Goal: Transaction & Acquisition: Obtain resource

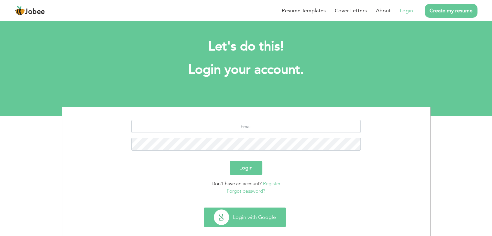
click at [247, 216] on button "Login with Google" at bounding box center [245, 217] width 82 height 19
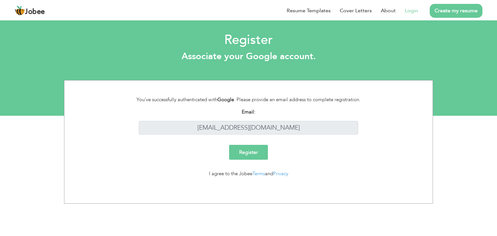
click at [262, 157] on input "Register" at bounding box center [248, 152] width 39 height 15
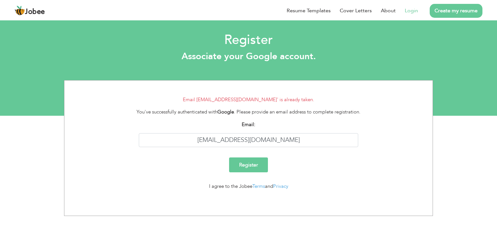
click at [414, 13] on link "Login" at bounding box center [411, 11] width 13 height 8
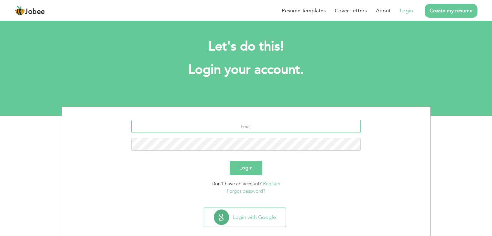
click at [267, 129] on input "text" at bounding box center [246, 126] width 230 height 13
type input "[EMAIL_ADDRESS][DOMAIN_NAME]"
click at [247, 166] on button "Login" at bounding box center [246, 168] width 33 height 14
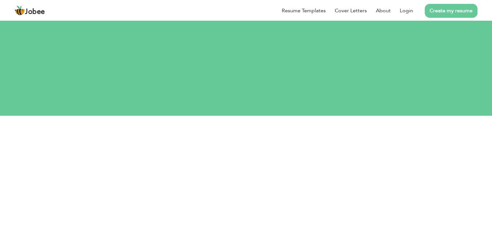
click at [252, 147] on section "[EMAIL_ADDRESS][DOMAIN_NAME] This field is required. Login Don't have an accoun…" at bounding box center [246, 188] width 359 height 118
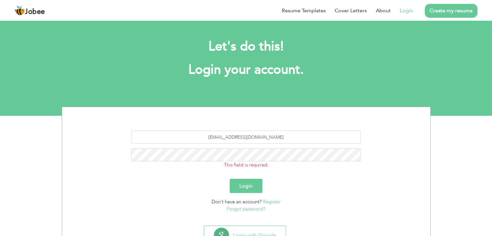
click at [243, 180] on button "Login" at bounding box center [246, 186] width 33 height 14
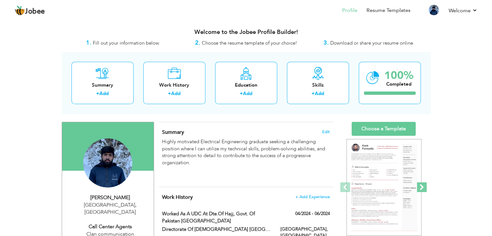
click at [424, 187] on span at bounding box center [422, 188] width 10 height 10
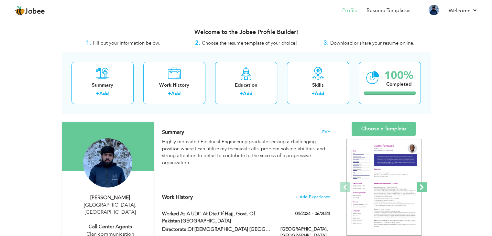
click at [424, 187] on span at bounding box center [422, 188] width 10 height 10
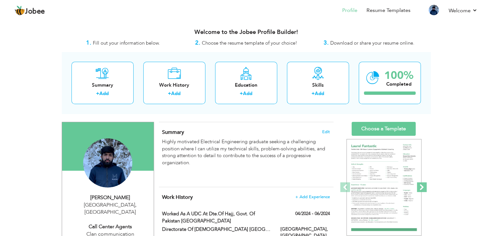
click at [424, 187] on span at bounding box center [422, 188] width 10 height 10
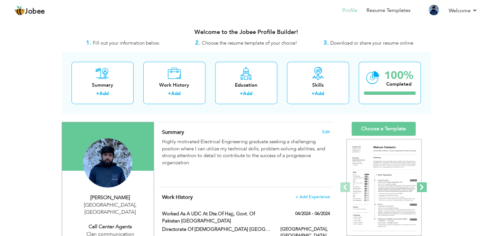
click at [424, 187] on span at bounding box center [422, 188] width 10 height 10
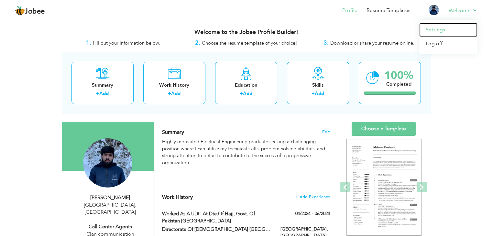
click at [447, 30] on link "Settings" at bounding box center [449, 30] width 58 height 14
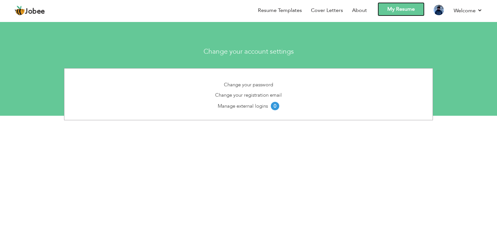
click at [397, 12] on link "My Resume" at bounding box center [401, 9] width 47 height 14
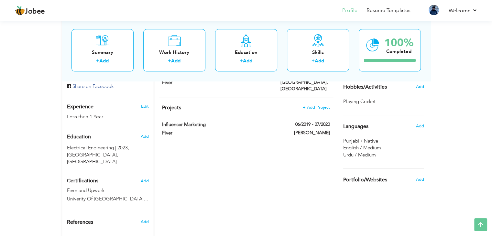
scroll to position [268, 0]
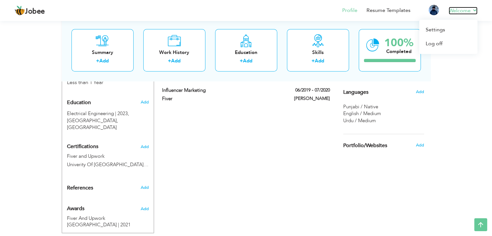
click at [476, 10] on link "Welcome" at bounding box center [463, 11] width 29 height 8
click at [354, 10] on link "Profile" at bounding box center [350, 10] width 15 height 7
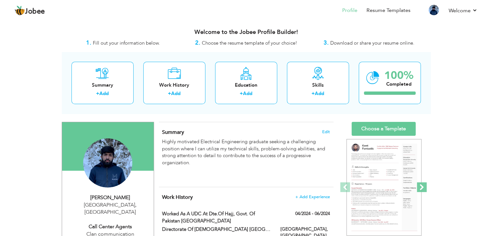
click at [424, 192] on span at bounding box center [422, 188] width 10 height 10
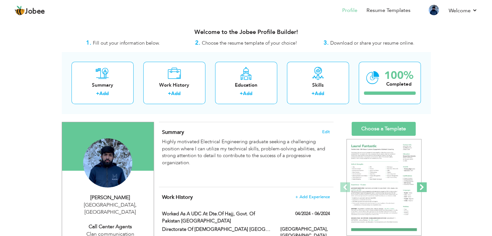
click at [421, 189] on span at bounding box center [422, 188] width 10 height 10
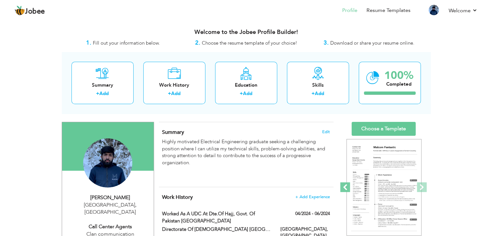
click at [345, 190] on span at bounding box center [346, 188] width 10 height 10
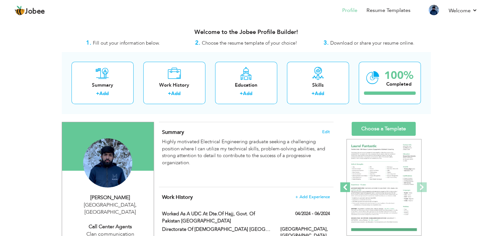
click at [345, 190] on span at bounding box center [346, 188] width 10 height 10
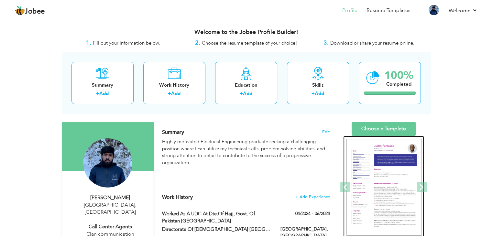
click at [384, 186] on img at bounding box center [384, 187] width 75 height 97
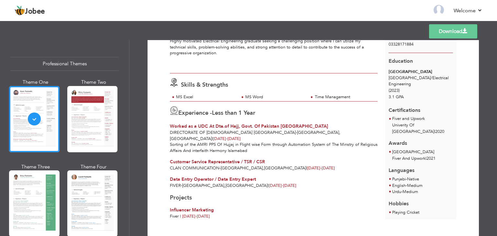
scroll to position [59, 0]
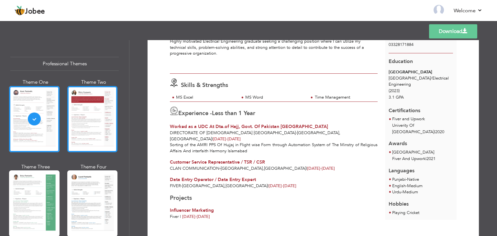
drag, startPoint x: 497, startPoint y: 169, endPoint x: 70, endPoint y: 125, distance: 429.0
click at [70, 125] on div at bounding box center [92, 119] width 51 height 66
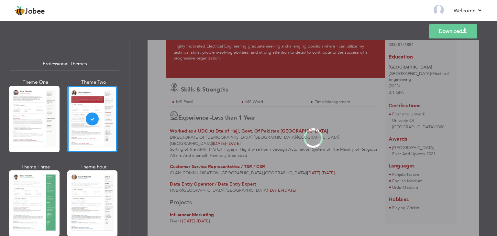
scroll to position [0, 0]
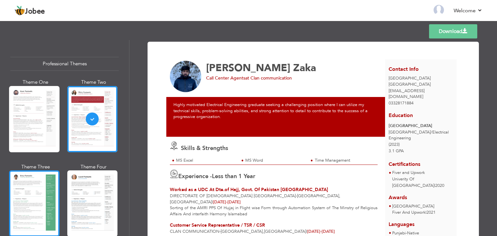
click at [13, 203] on div at bounding box center [34, 204] width 51 height 66
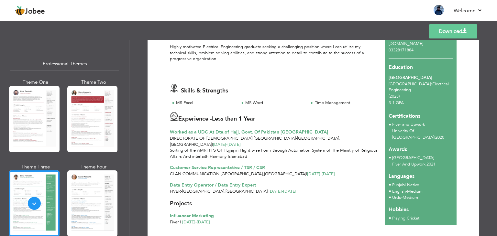
scroll to position [67, 0]
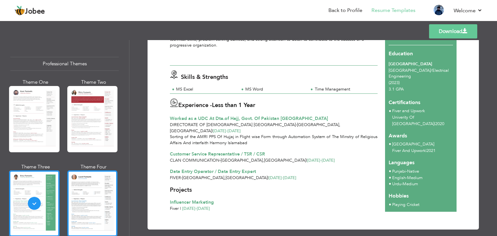
click at [88, 197] on div at bounding box center [92, 204] width 51 height 66
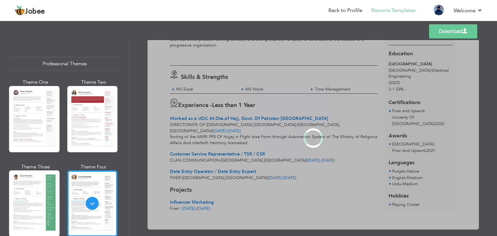
scroll to position [0, 0]
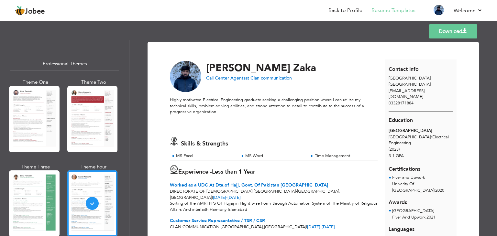
click at [495, 205] on div "Download [PERSON_NAME] Call Center Agents at Clan communication Skills & Streng…" at bounding box center [314, 138] width 368 height 196
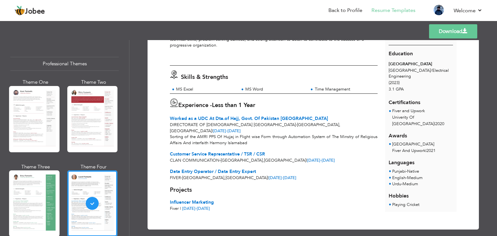
click at [449, 31] on link "Download" at bounding box center [453, 31] width 48 height 14
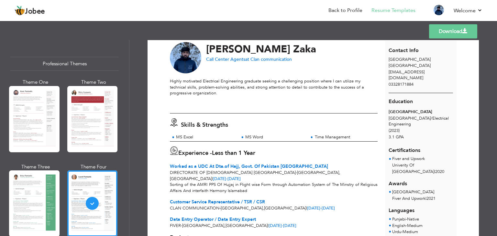
scroll to position [0, 0]
